Goal: Transaction & Acquisition: Register for event/course

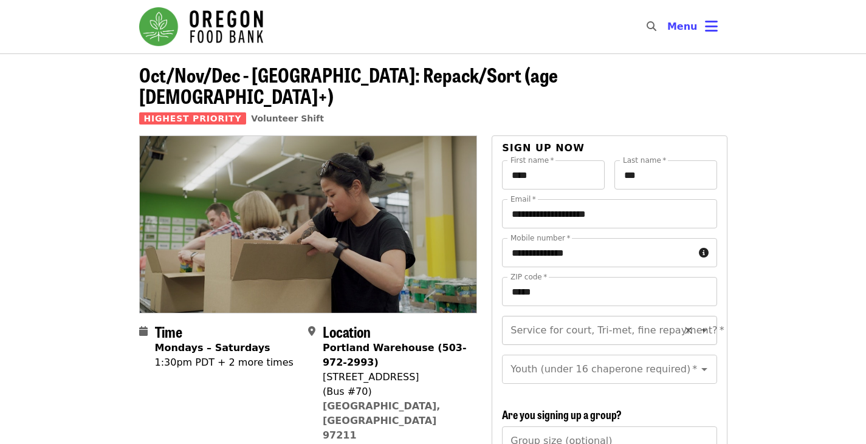
click at [590, 316] on div "Service for court, Tri-met, fine repayment?   * Service for court, Tri-met, fin…" at bounding box center [609, 330] width 215 height 29
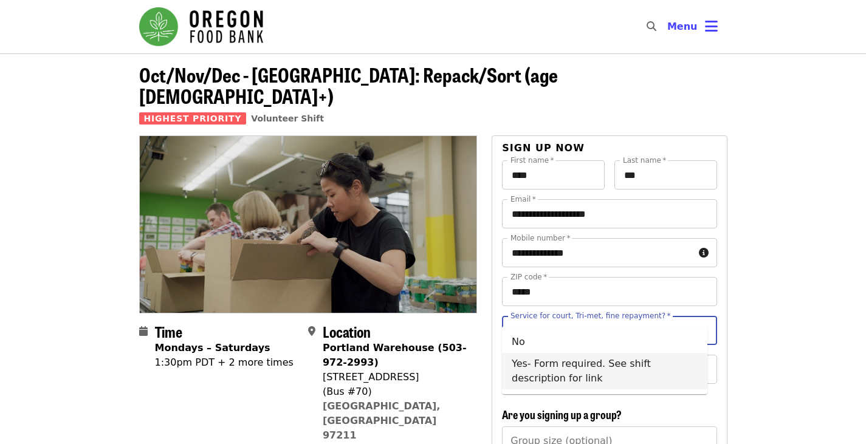
click at [543, 367] on li "Yes- Form required. See shift description for link" at bounding box center [604, 371] width 205 height 36
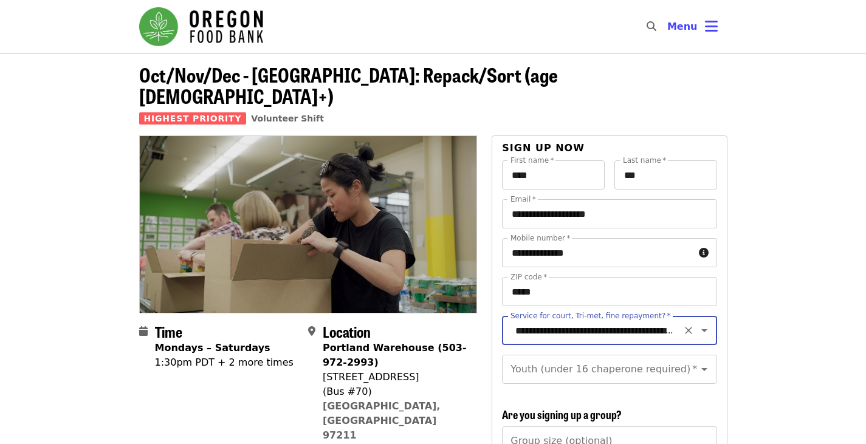
click at [563, 320] on input "**********" at bounding box center [594, 330] width 165 height 23
click at [552, 342] on li "No" at bounding box center [604, 342] width 205 height 22
type input "**"
click at [553, 355] on div "Youth (under 16 chaperone required)   * Youth (under 16 chaperone required) *" at bounding box center [609, 369] width 215 height 29
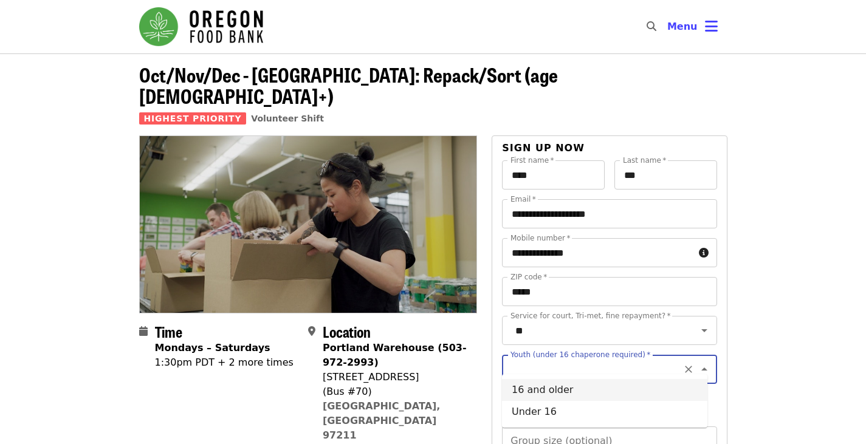
click at [546, 393] on li "16 and older" at bounding box center [604, 390] width 205 height 22
type input "**********"
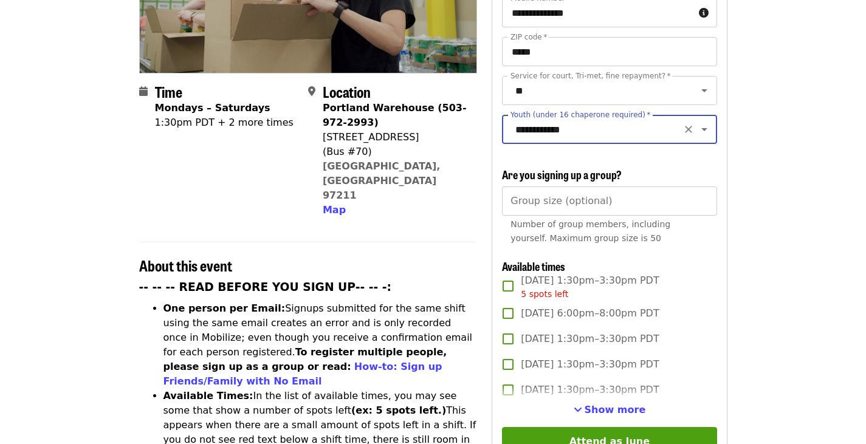
scroll to position [241, 0]
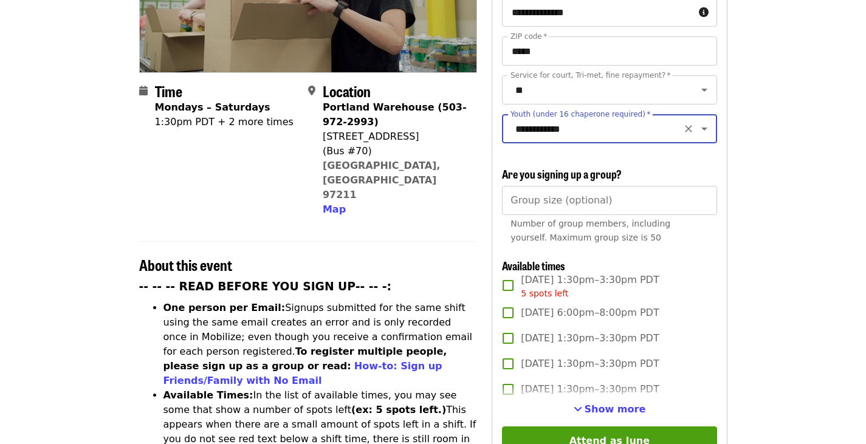
click at [567, 306] on span "[DATE] 6:00pm–8:00pm PDT" at bounding box center [590, 313] width 138 height 15
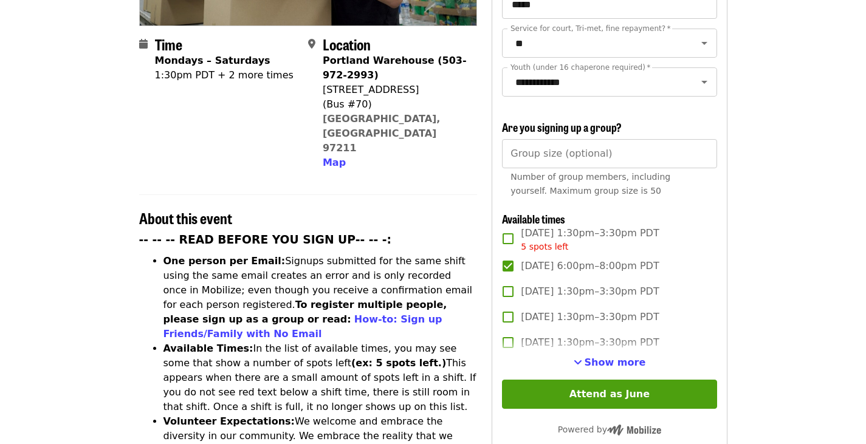
scroll to position [287, 0]
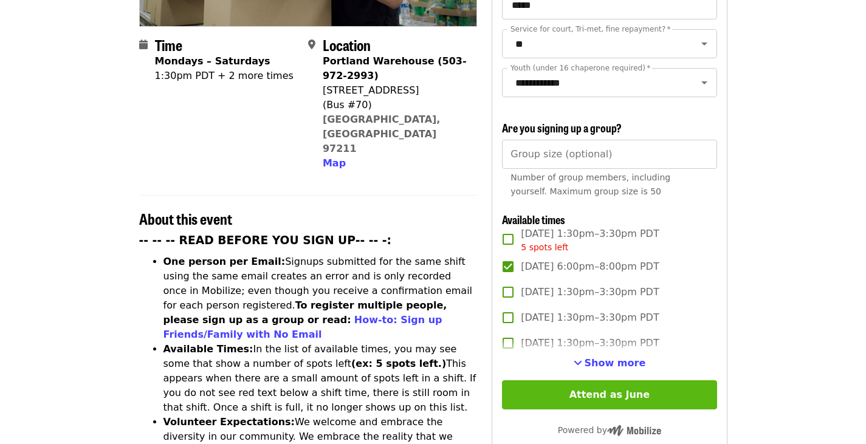
click at [609, 392] on button "Attend as June" at bounding box center [609, 394] width 215 height 29
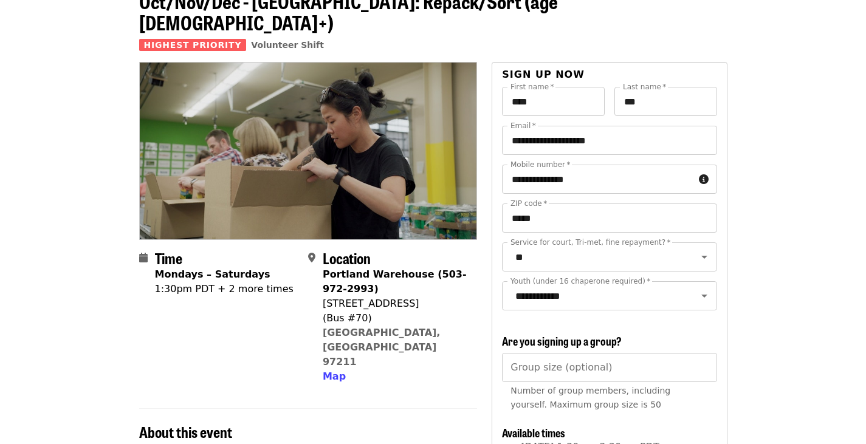
scroll to position [0, 0]
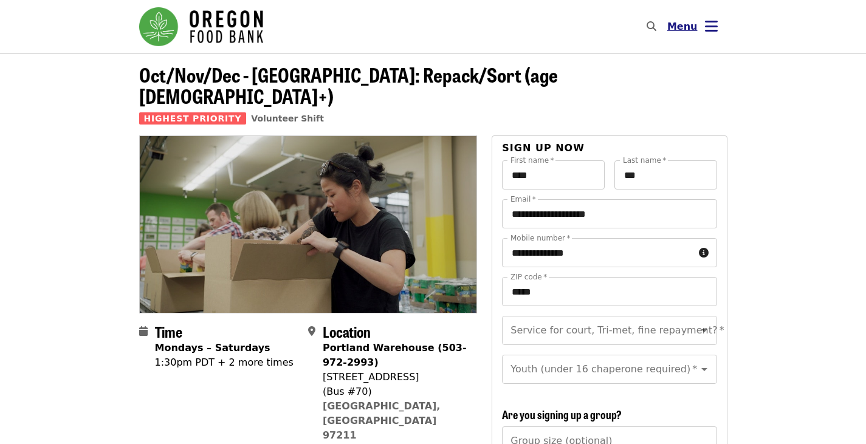
click at [709, 24] on icon "bars icon" at bounding box center [711, 27] width 13 height 18
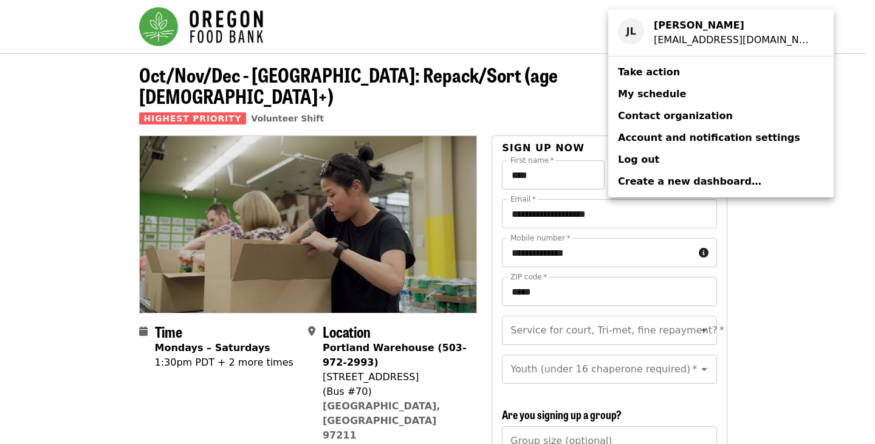
click at [641, 103] on link "My schedule" at bounding box center [720, 94] width 225 height 22
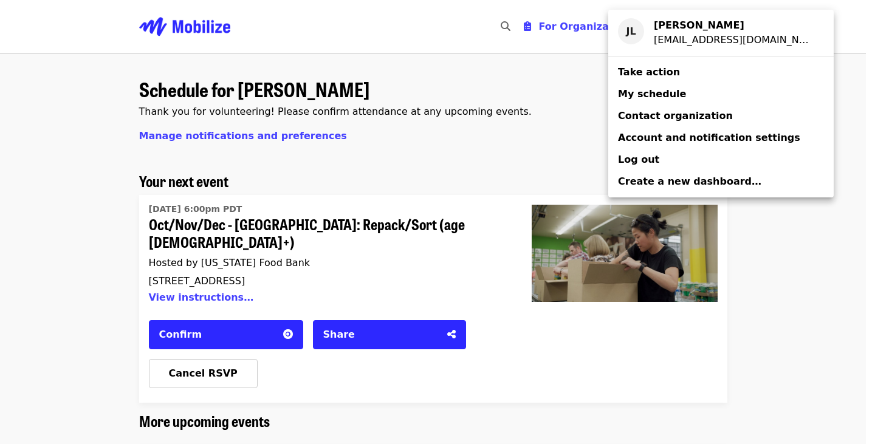
click at [259, 304] on div "Account menu" at bounding box center [437, 222] width 875 height 444
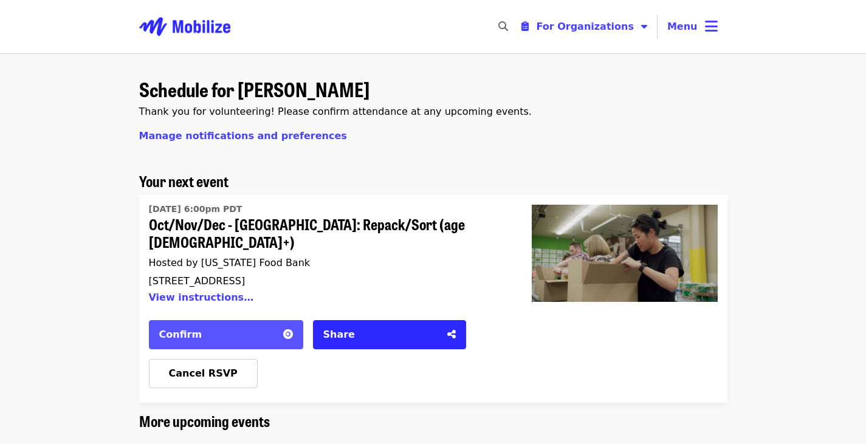
click at [256, 328] on div "Confirm" at bounding box center [217, 335] width 117 height 15
